Goal: Navigation & Orientation: Find specific page/section

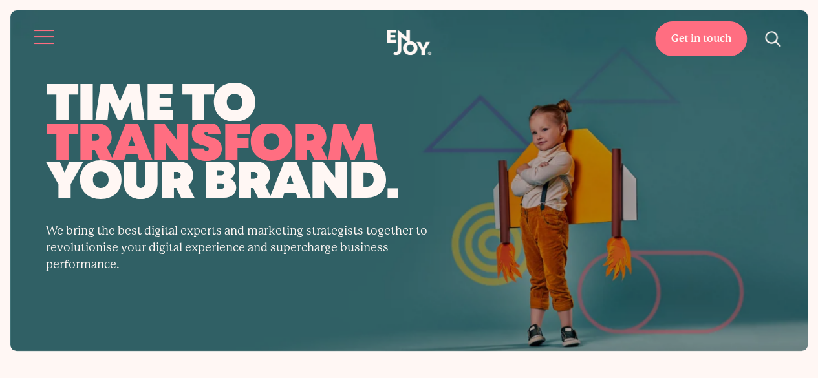
click at [48, 36] on span "Site navigation" at bounding box center [43, 36] width 19 height 1
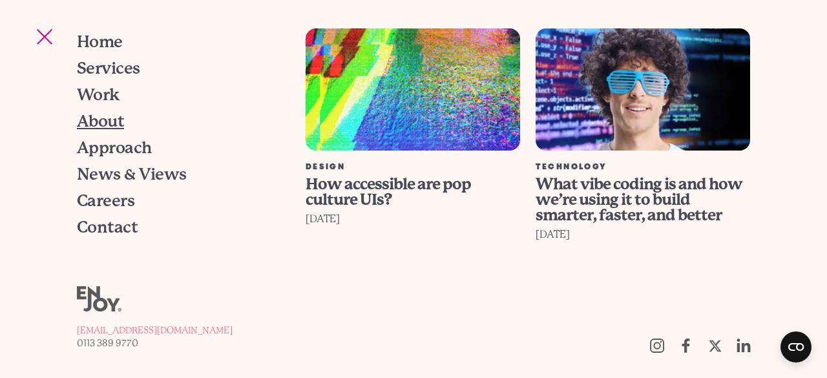
click at [103, 114] on span "About" at bounding box center [100, 121] width 47 height 16
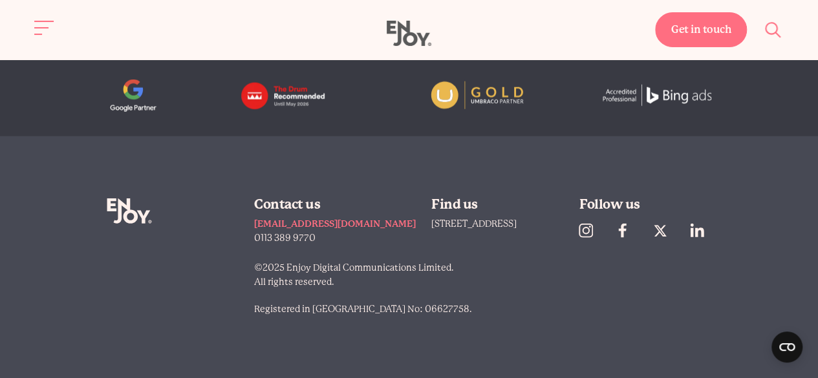
scroll to position [3995, 0]
click at [694, 227] on icon at bounding box center [697, 231] width 15 height 14
